Goal: Task Accomplishment & Management: Manage account settings

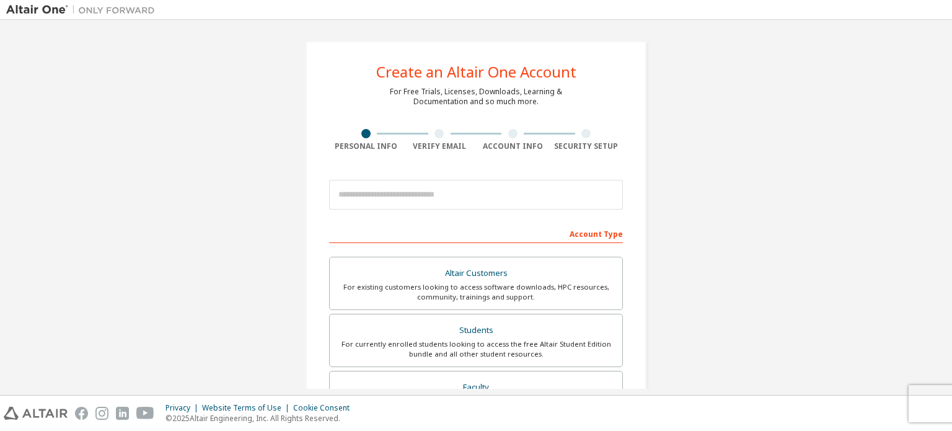
scroll to position [20, 0]
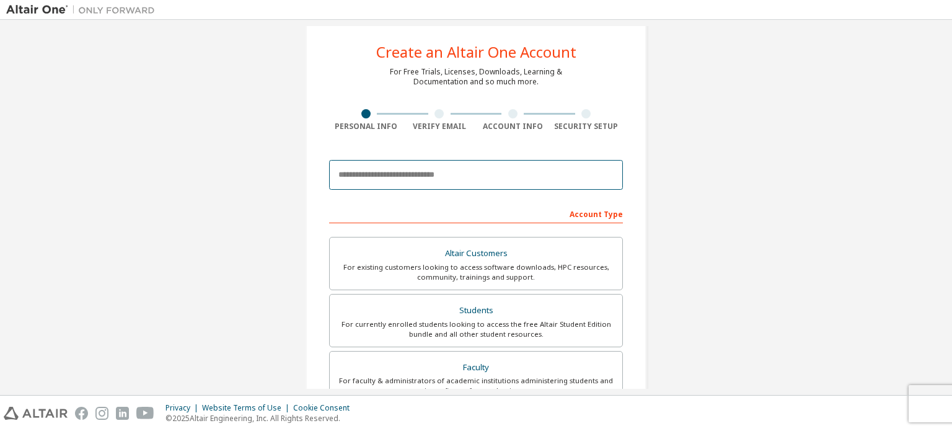
click at [356, 182] on input "email" at bounding box center [476, 175] width 294 height 30
type input "**********"
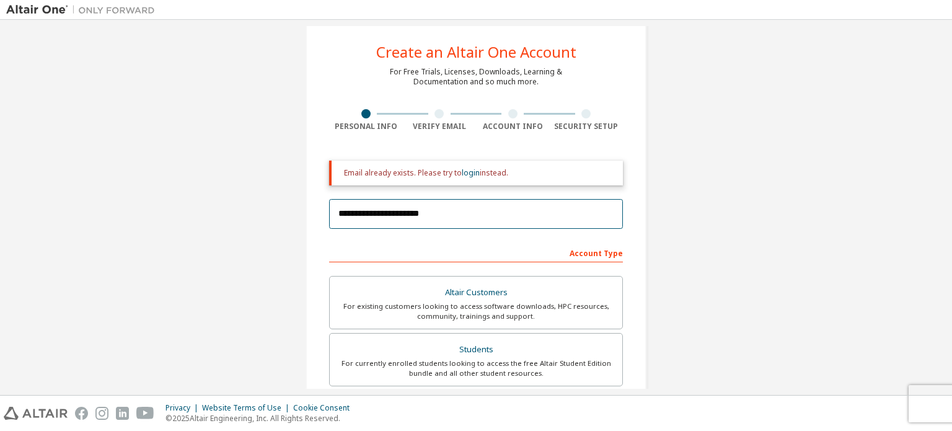
click at [437, 205] on input "**********" at bounding box center [476, 214] width 294 height 30
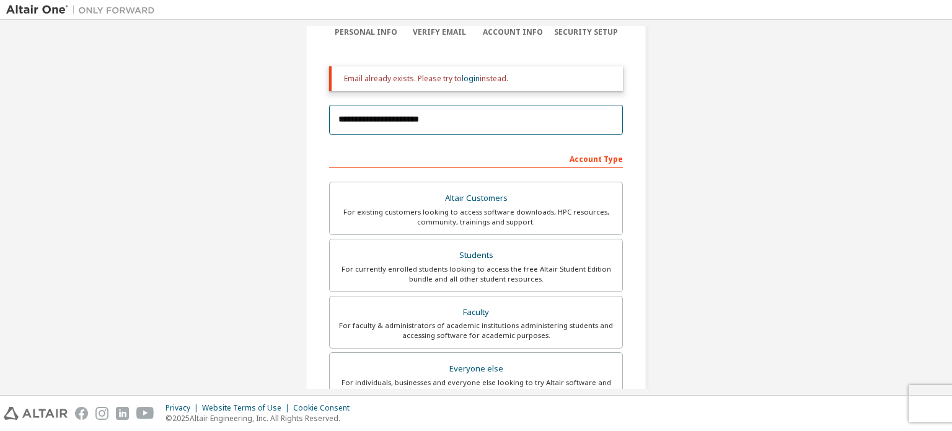
scroll to position [159, 0]
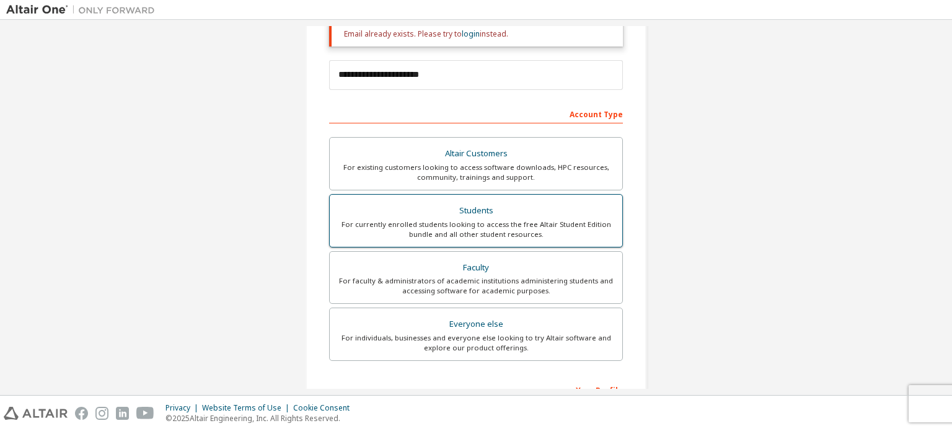
click at [446, 239] on label "Students For currently enrolled students looking to access the free Altair Stud…" at bounding box center [476, 220] width 294 height 53
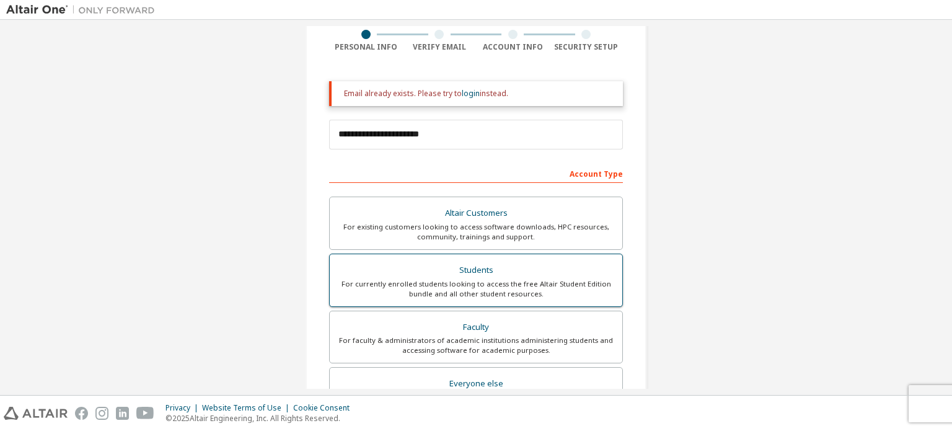
scroll to position [109, 0]
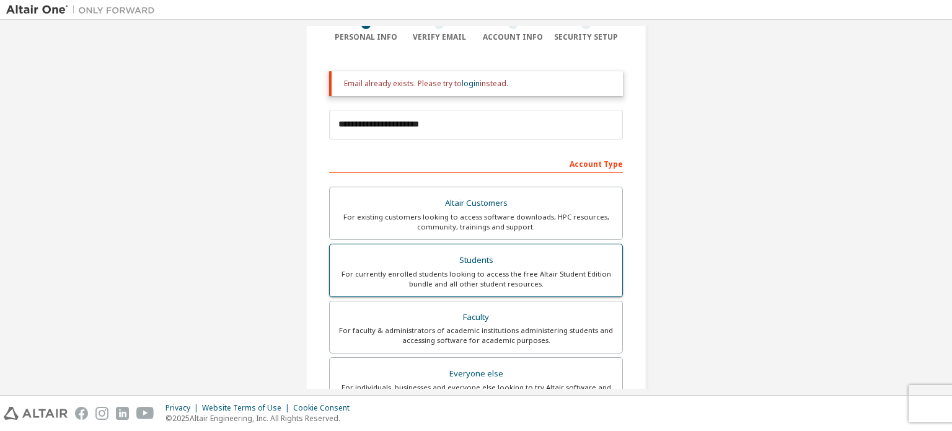
click at [451, 269] on div "For currently enrolled students looking to access the free Altair Student Editi…" at bounding box center [476, 279] width 278 height 20
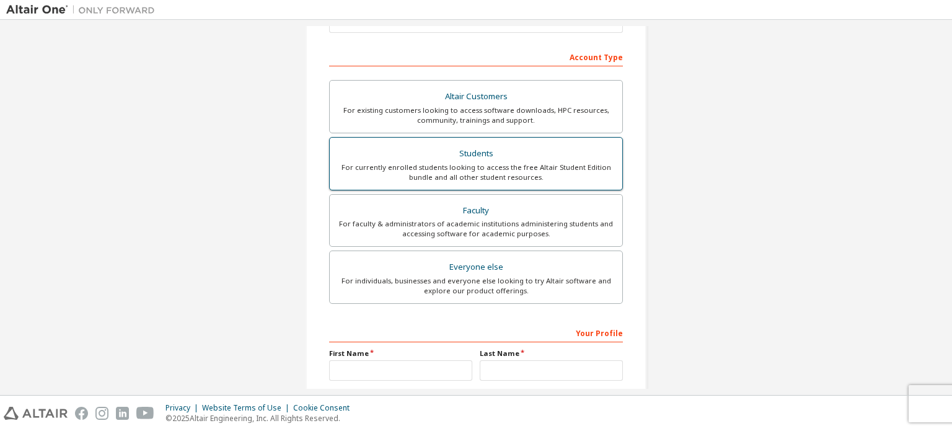
scroll to position [330, 0]
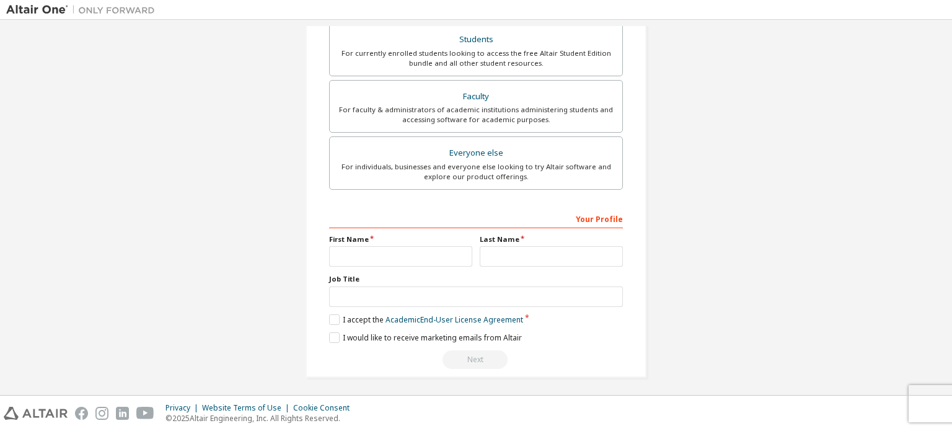
click at [384, 242] on div "First Name" at bounding box center [400, 250] width 151 height 32
click at [376, 249] on input "text" at bounding box center [400, 256] width 143 height 20
click at [446, 314] on link "Academic End-User License Agreement" at bounding box center [455, 319] width 138 height 11
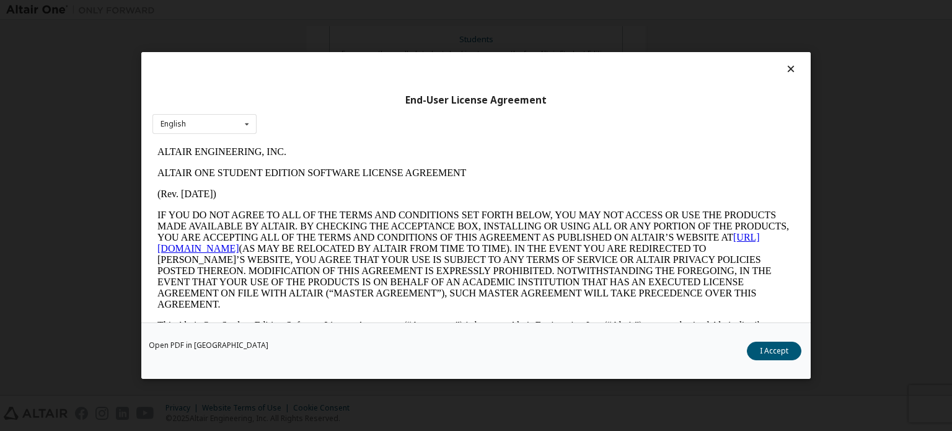
scroll to position [0, 0]
click at [785, 65] on icon at bounding box center [791, 68] width 13 height 11
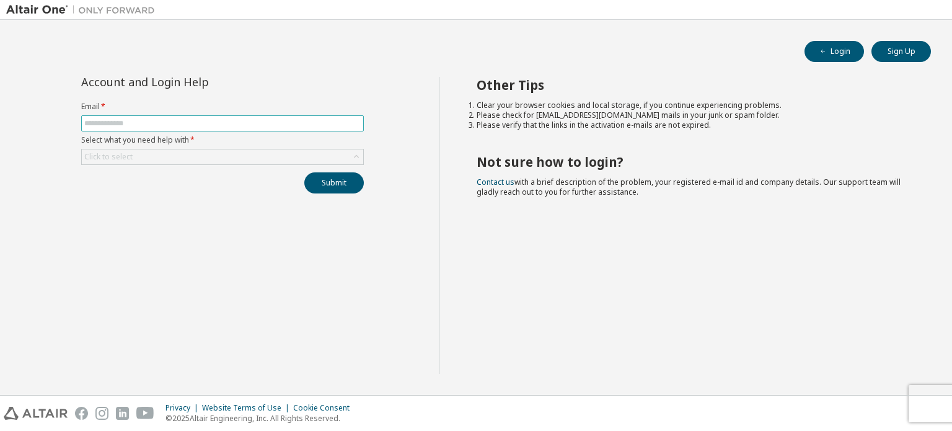
click at [164, 122] on input "text" at bounding box center [222, 123] width 277 height 10
type input "**********"
click at [166, 156] on div "Click to select" at bounding box center [222, 156] width 281 height 15
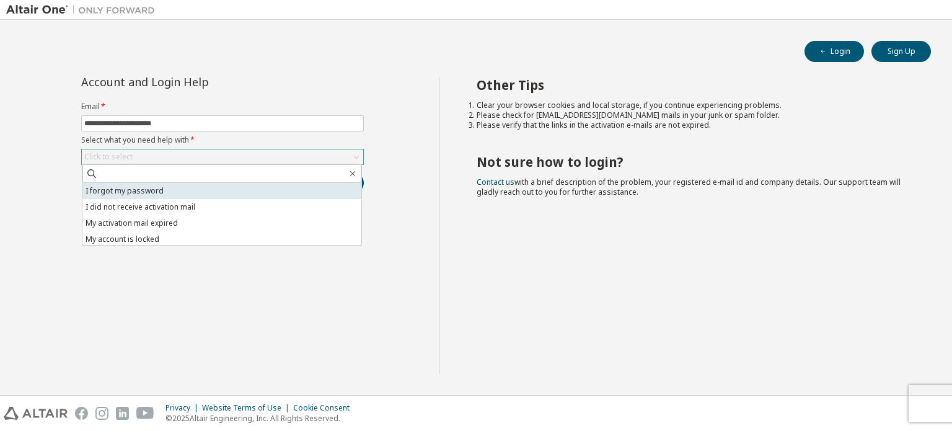
click at [154, 193] on li "I forgot my password" at bounding box center [221, 191] width 279 height 16
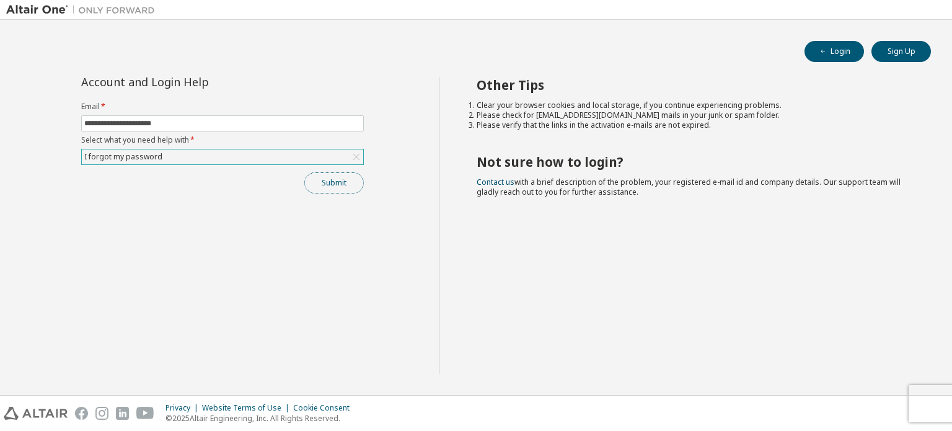
click at [335, 178] on button "Submit" at bounding box center [334, 182] width 60 height 21
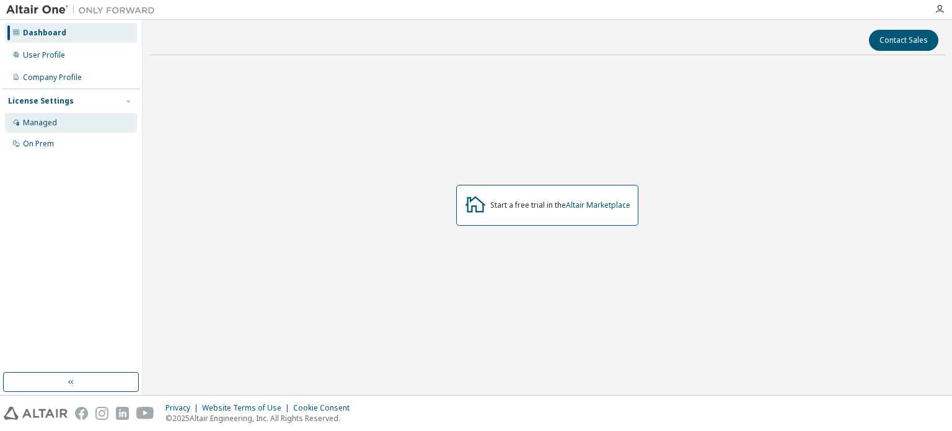
click at [35, 118] on div "Managed" at bounding box center [40, 123] width 34 height 10
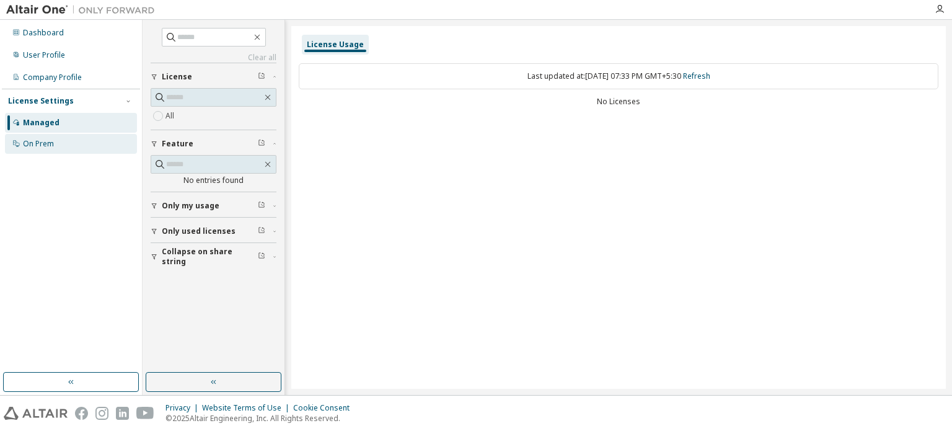
click at [37, 139] on div "On Prem" at bounding box center [38, 144] width 31 height 10
